Goal: Task Accomplishment & Management: Use online tool/utility

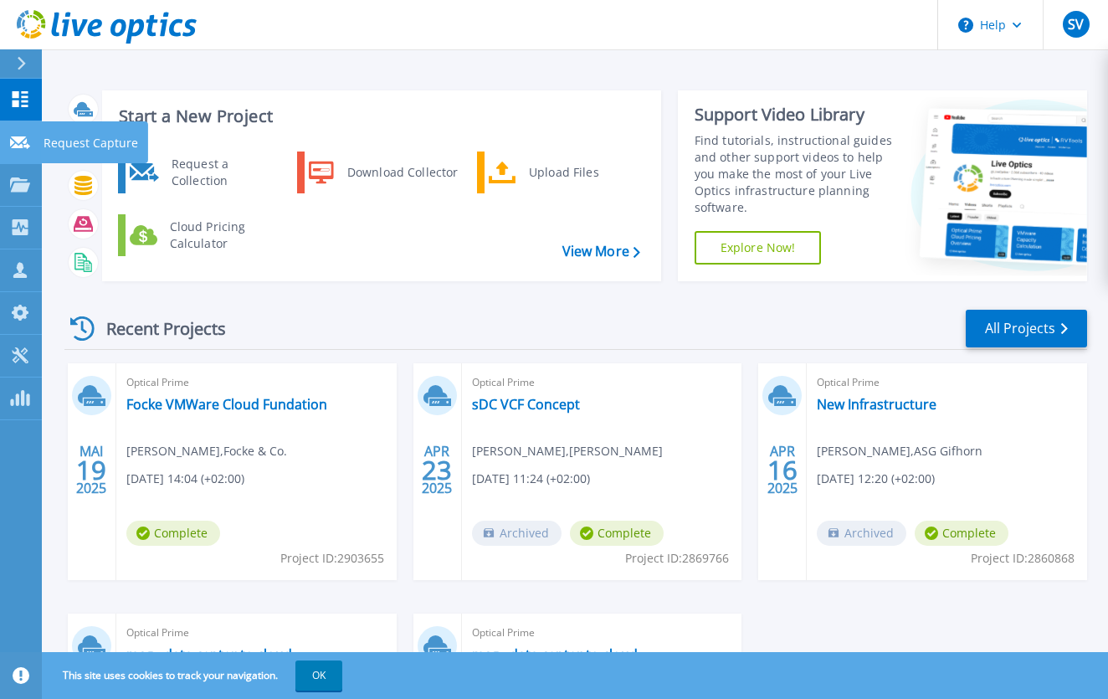
click at [13, 143] on icon at bounding box center [20, 142] width 20 height 13
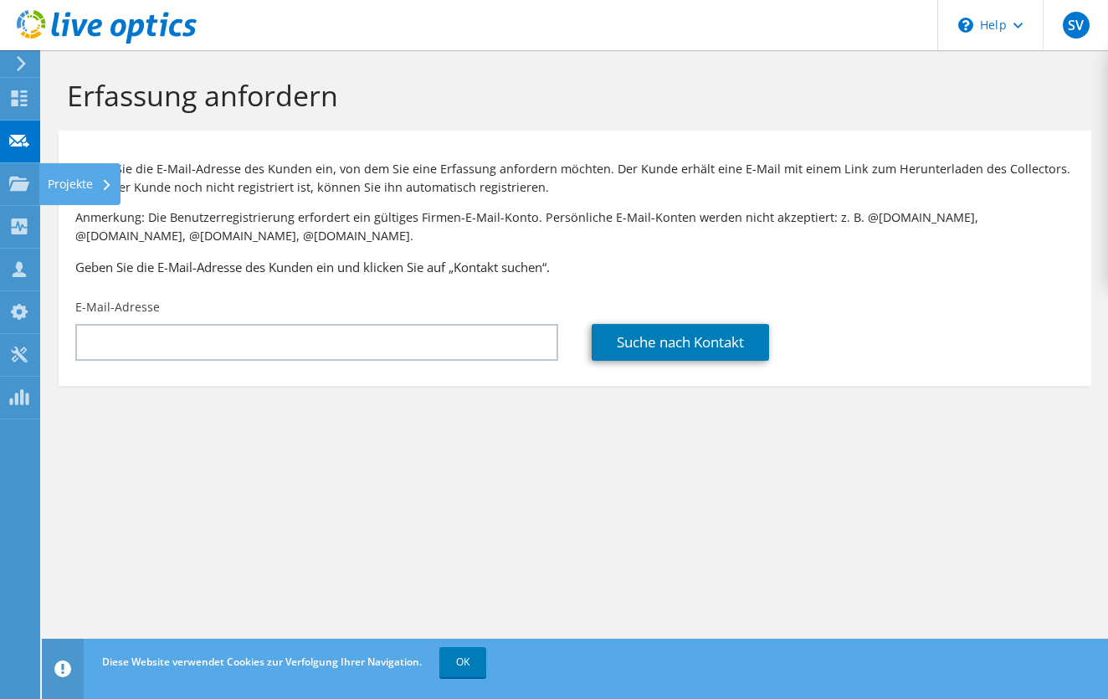
click at [19, 187] on use at bounding box center [19, 183] width 20 height 14
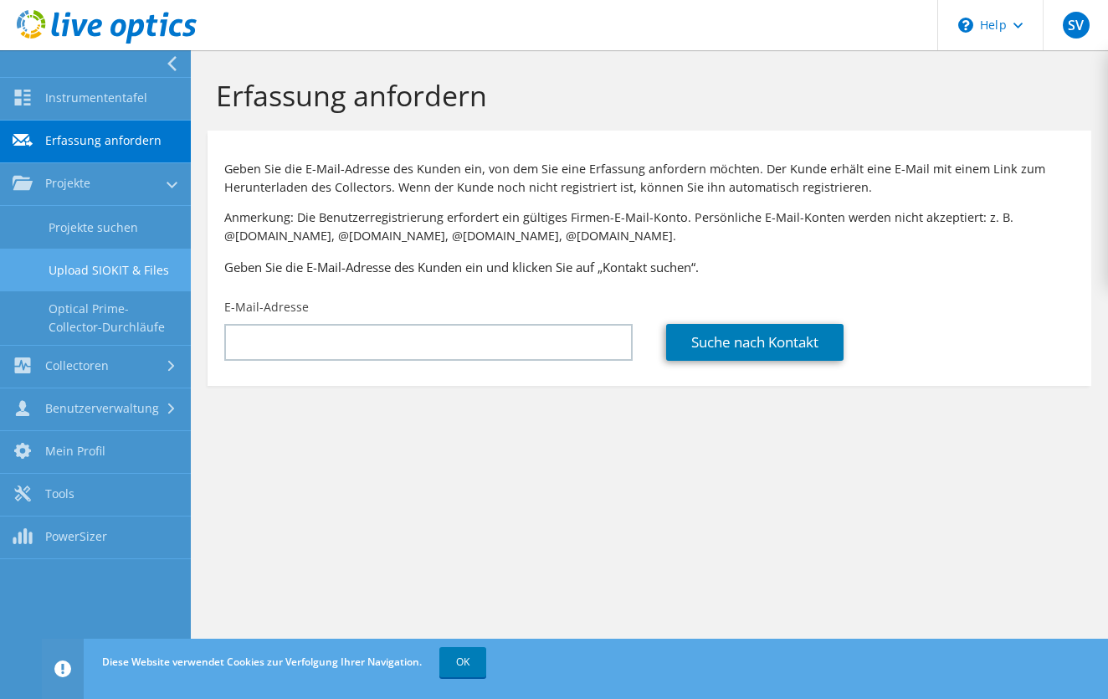
click at [110, 273] on link "Upload SIOKIT & Files" at bounding box center [95, 269] width 191 height 43
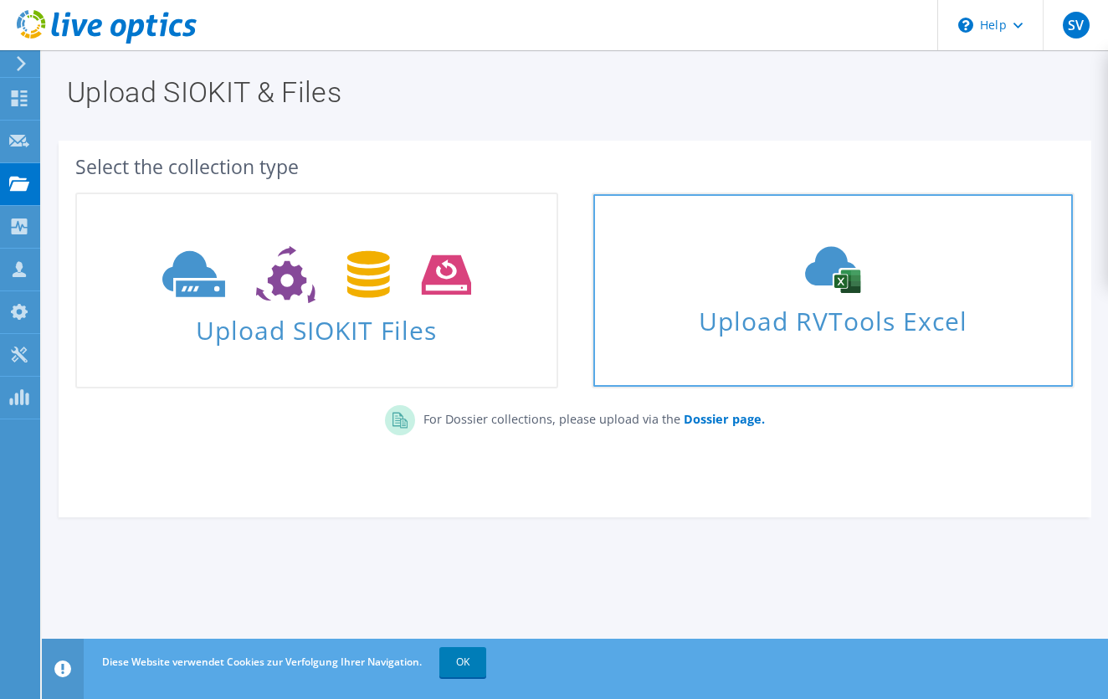
click at [856, 278] on use at bounding box center [832, 270] width 55 height 47
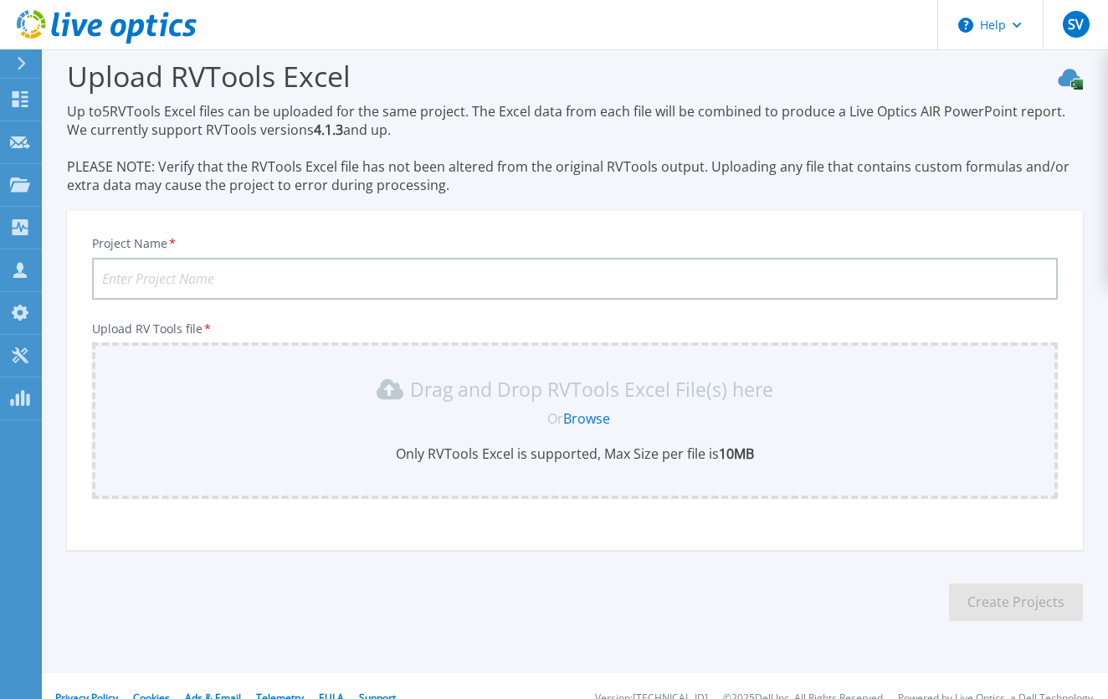
scroll to position [8, 0]
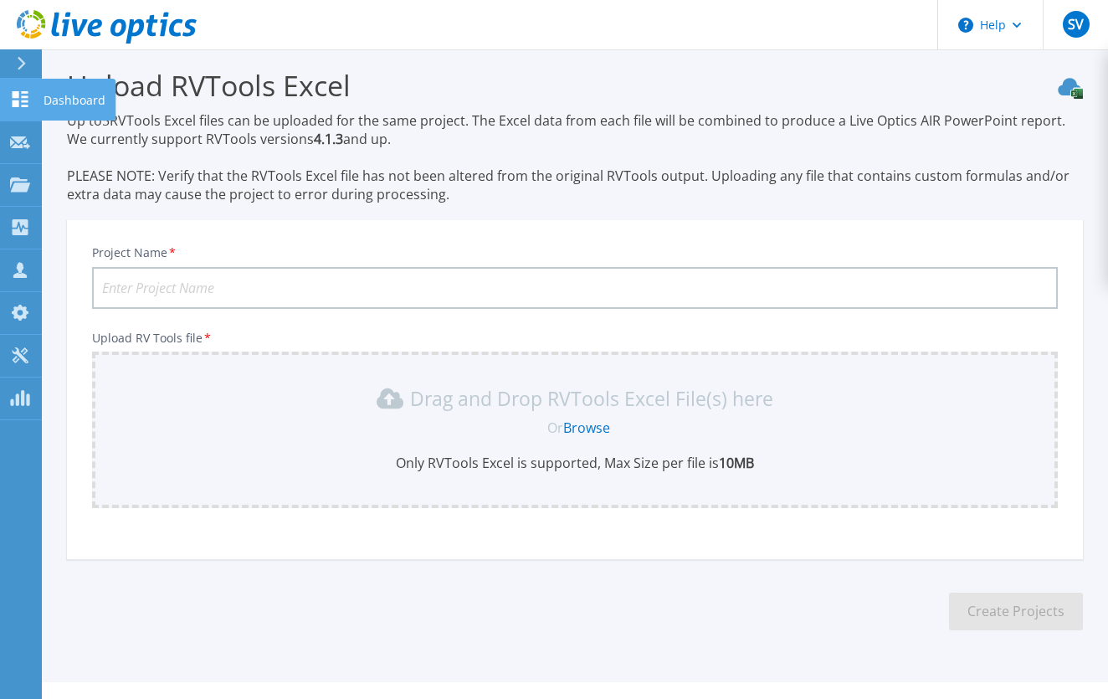
click at [18, 102] on icon at bounding box center [21, 99] width 16 height 16
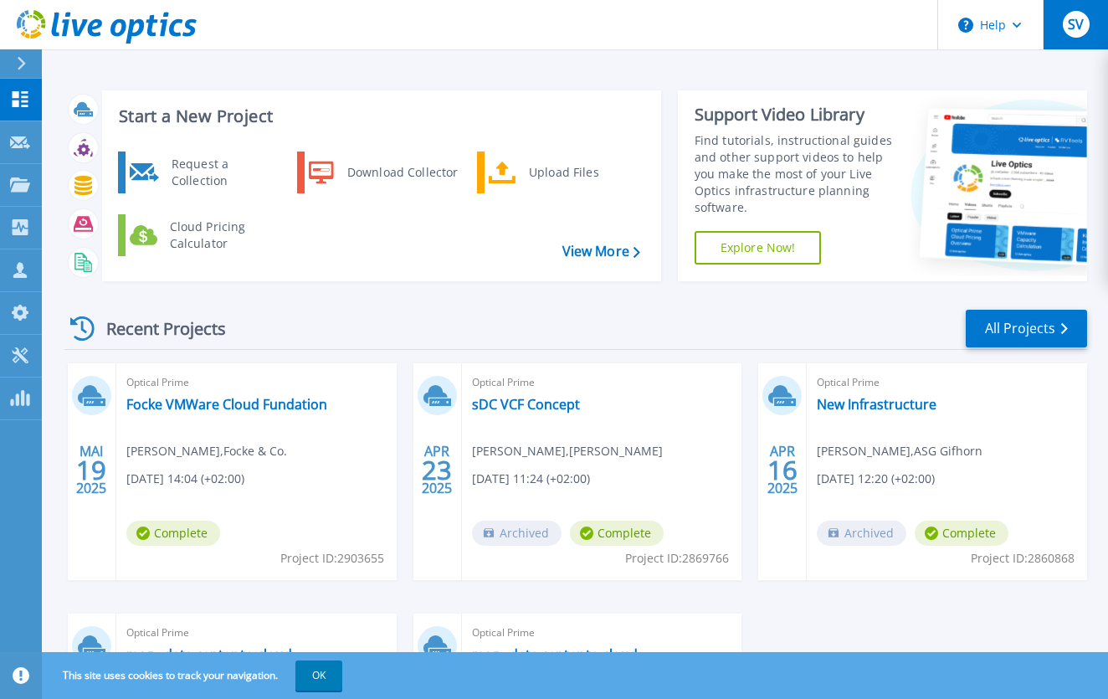
click at [1077, 31] on span "SV" at bounding box center [1075, 24] width 16 height 13
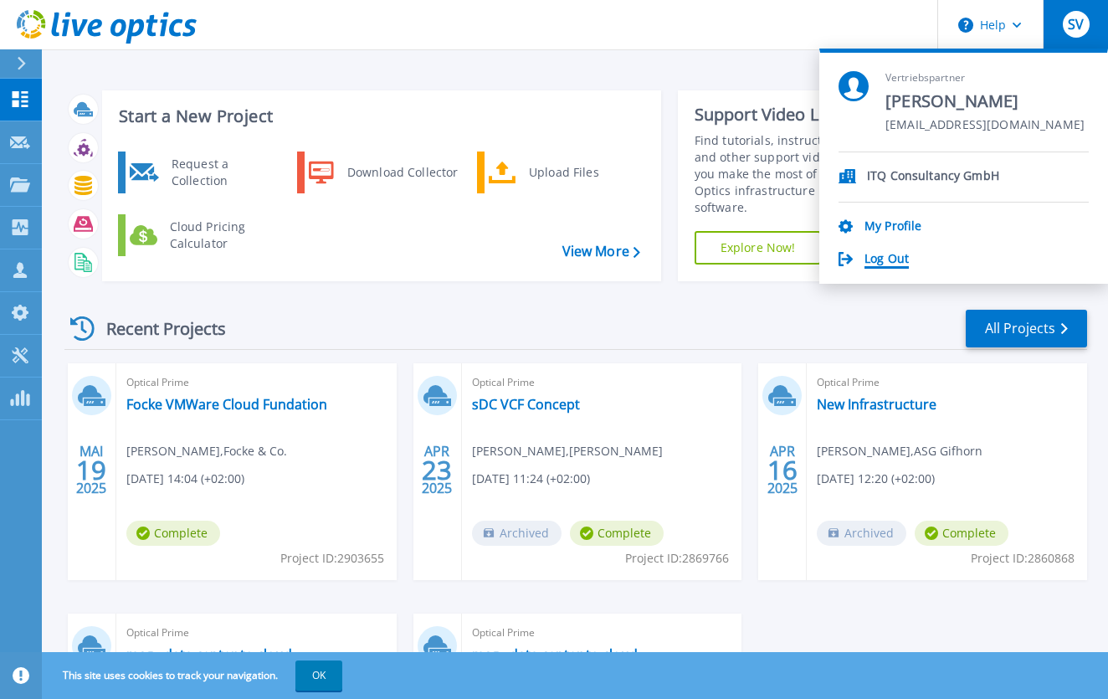
click at [903, 259] on link "Log Out" at bounding box center [886, 260] width 44 height 16
